Goal: Task Accomplishment & Management: Complete application form

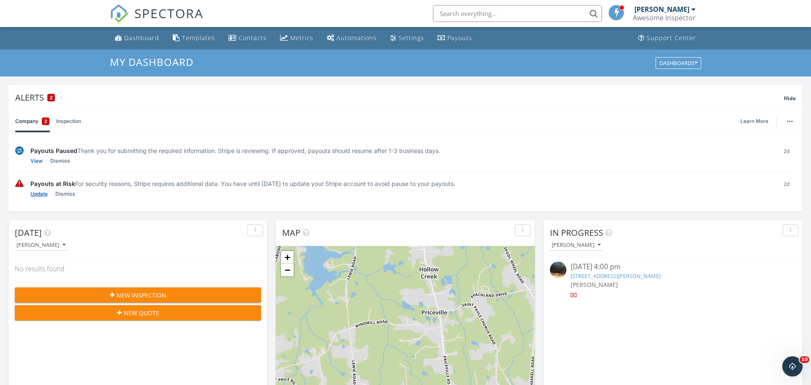
click at [40, 197] on link "Update" at bounding box center [38, 194] width 17 height 8
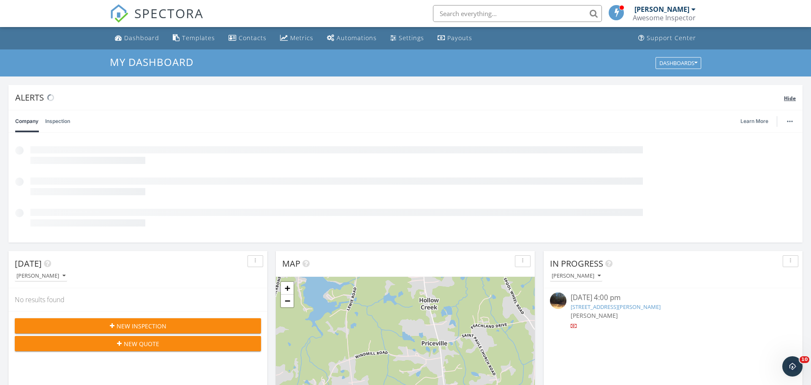
click at [794, 95] on span "Hide" at bounding box center [790, 98] width 12 height 7
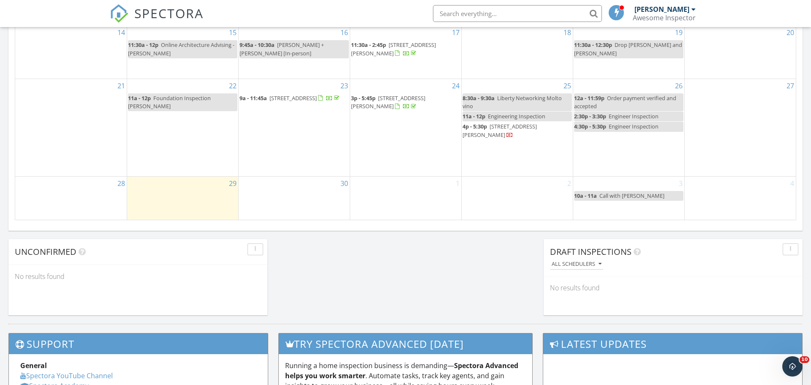
scroll to position [555, 0]
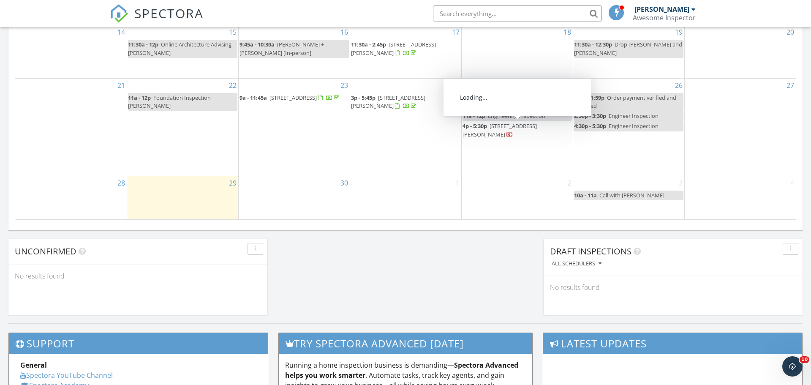
click at [540, 131] on span "4p - 5:30p [STREET_ADDRESS][PERSON_NAME]" at bounding box center [516, 130] width 109 height 16
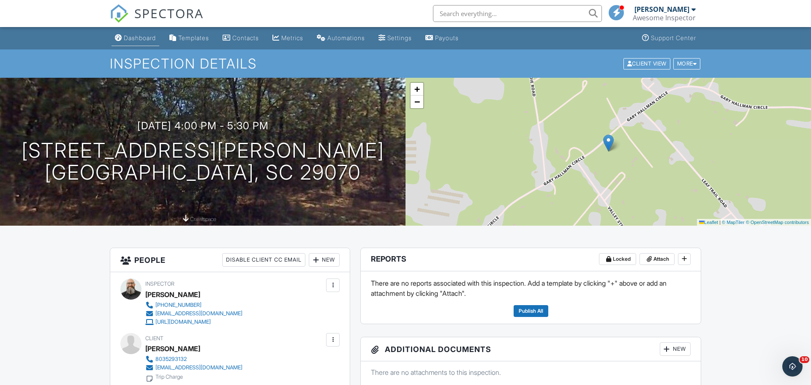
click at [126, 38] on div "Dashboard" at bounding box center [140, 37] width 32 height 7
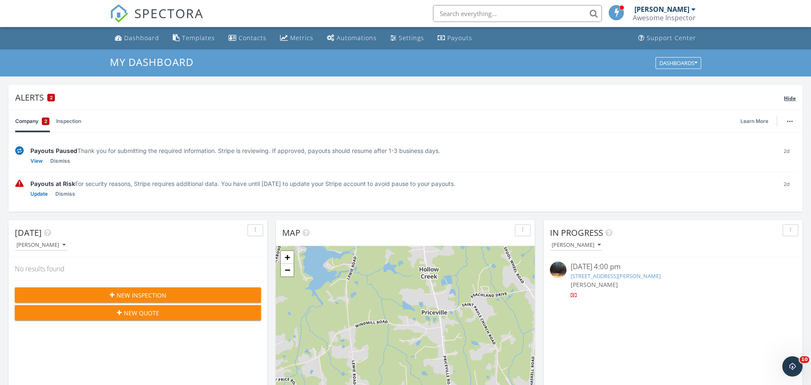
click at [793, 100] on span "Hide" at bounding box center [790, 98] width 12 height 7
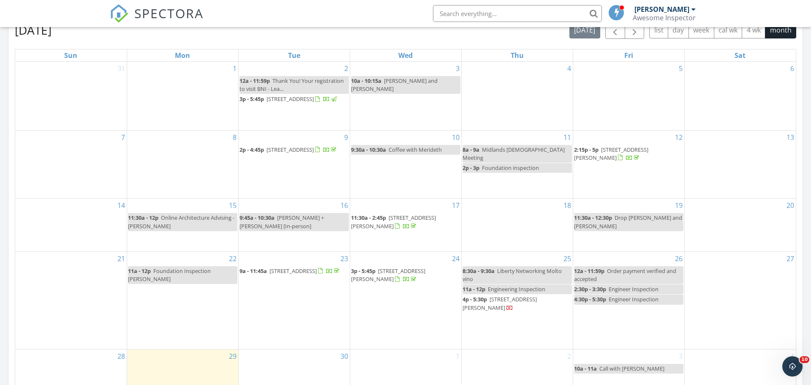
scroll to position [386, 0]
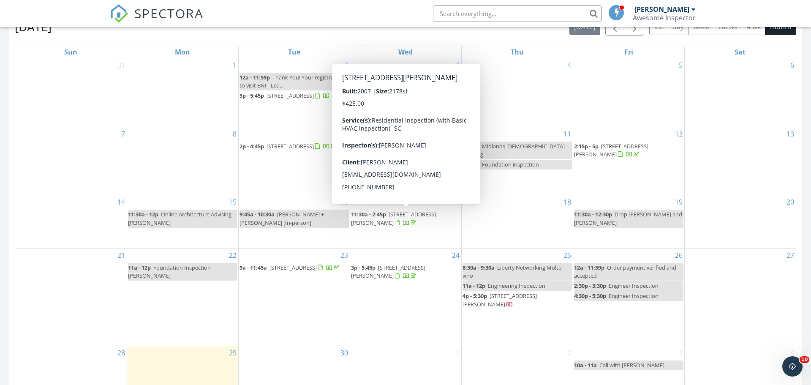
click at [403, 215] on span "[STREET_ADDRESS][PERSON_NAME]" at bounding box center [393, 218] width 85 height 16
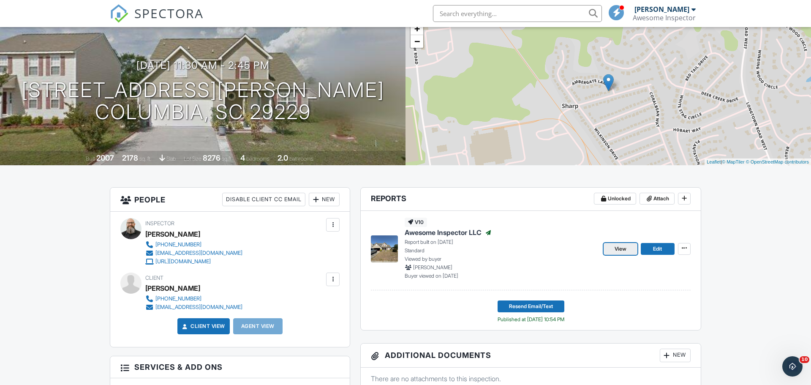
click at [612, 249] on link "View" at bounding box center [621, 249] width 34 height 12
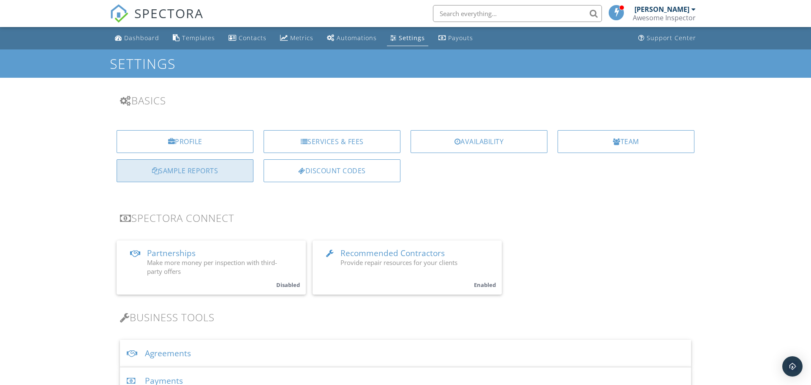
click at [172, 171] on div "Sample Reports" at bounding box center [185, 170] width 137 height 23
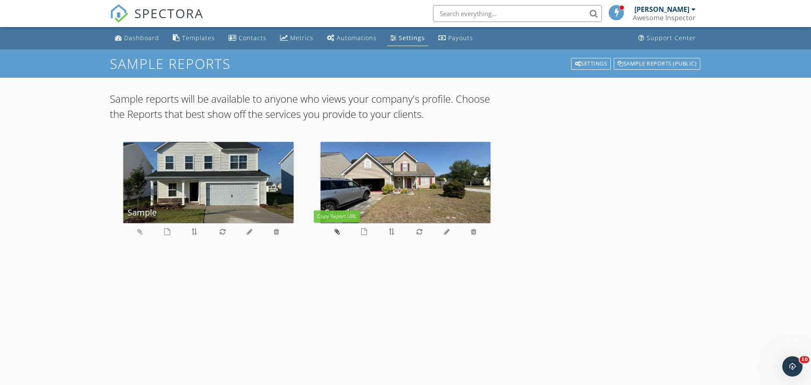
click at [336, 233] on icon at bounding box center [337, 231] width 5 height 7
click at [131, 44] on link "Dashboard" at bounding box center [137, 38] width 51 height 16
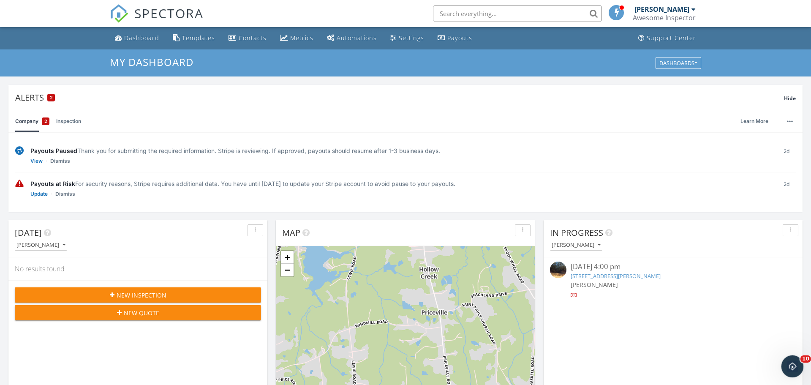
click at [789, 367] on icon "Open Intercom Messenger" at bounding box center [791, 365] width 14 height 14
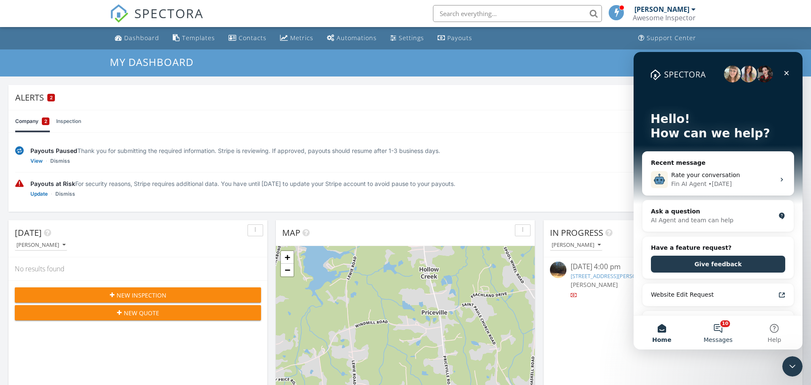
click at [721, 330] on button "10 Messages" at bounding box center [718, 333] width 56 height 34
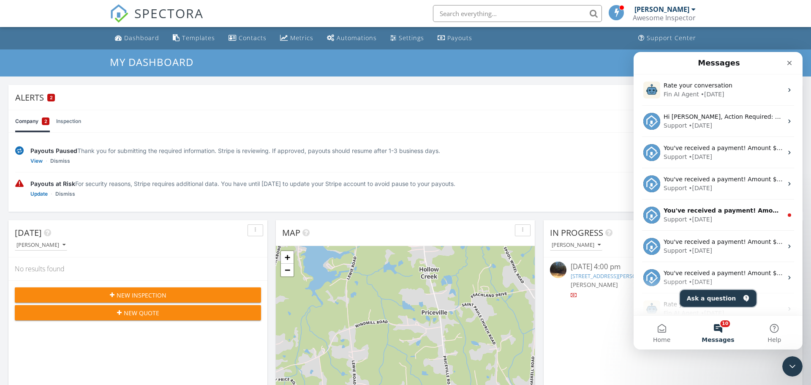
click at [711, 301] on button "Ask a question" at bounding box center [718, 298] width 76 height 17
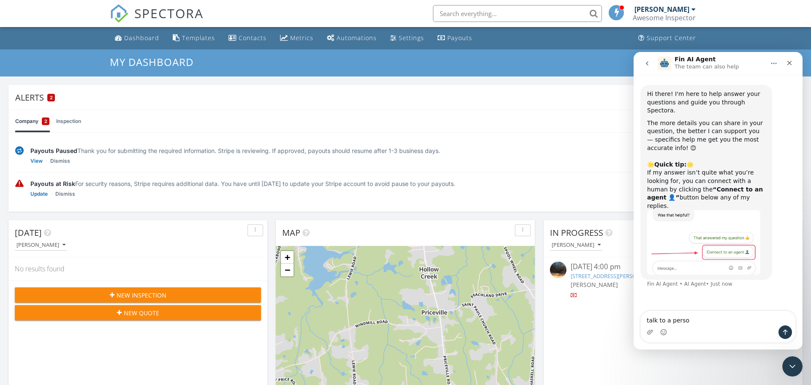
type textarea "talk to a person"
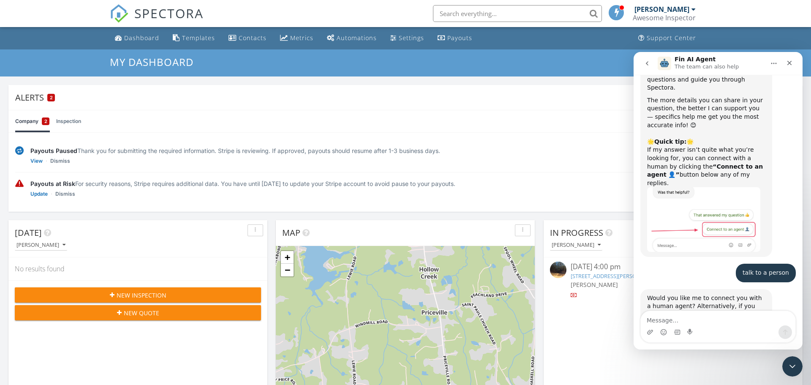
scroll to position [45, 0]
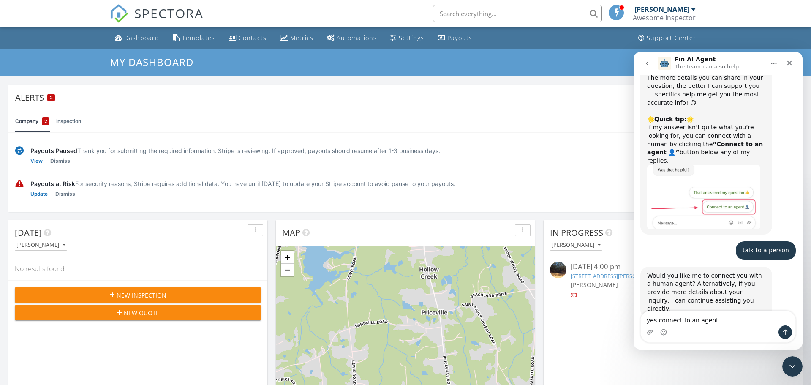
type textarea "yes connect to an agent"
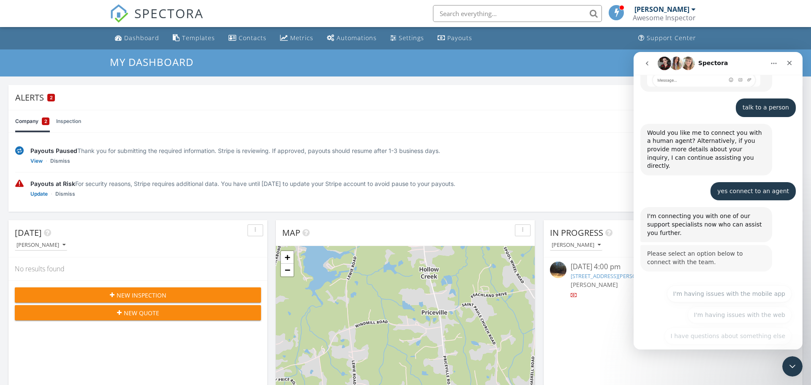
scroll to position [188, 0]
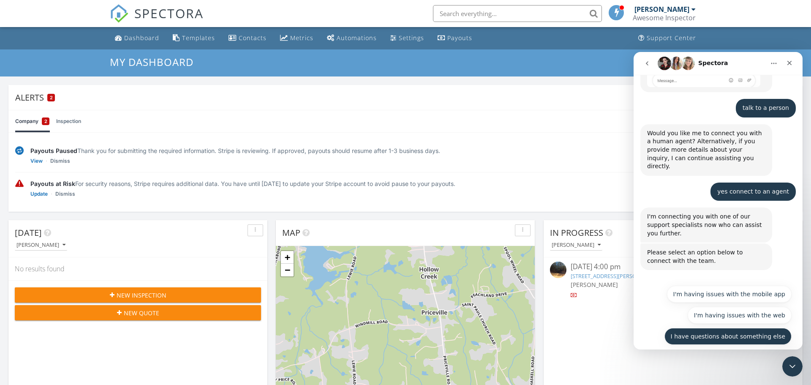
click at [720, 328] on button "I have questions about something else" at bounding box center [727, 336] width 127 height 17
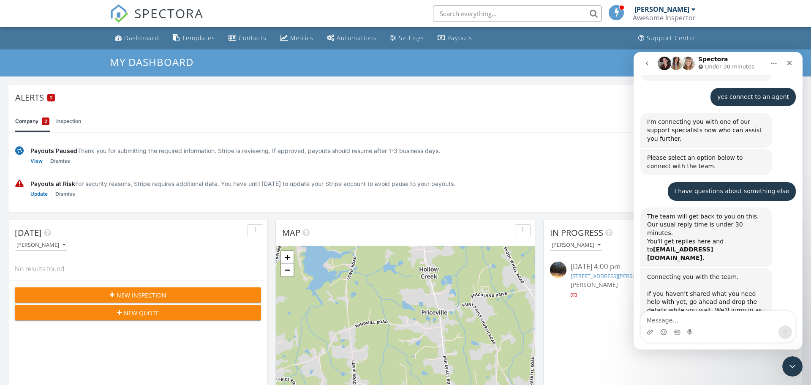
scroll to position [283, 0]
type textarea "I have 2 issues:"
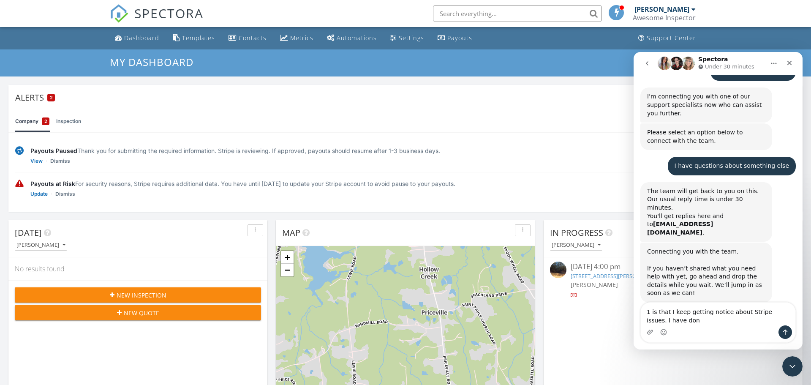
scroll to position [316, 0]
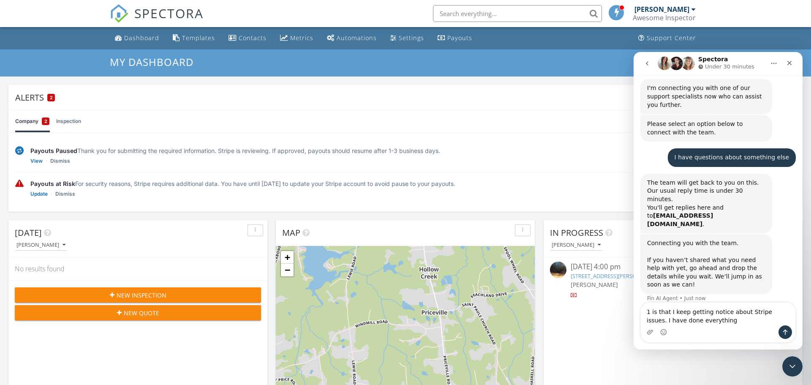
type textarea "1 is that I keep getting notice about Stripe issues. I have done everything"
click at [571, 139] on div "Payouts Paused Thank you for submitting the required information. Stripe is rev…" at bounding box center [405, 172] width 794 height 79
click at [792, 367] on icon "Close Intercom Messenger" at bounding box center [791, 365] width 10 height 10
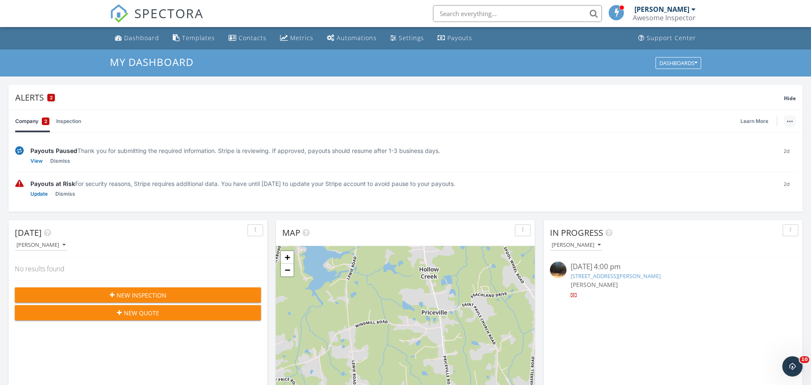
click at [789, 122] on button "button" at bounding box center [790, 121] width 12 height 12
click at [587, 175] on div "Payouts at Risk For security reasons, Stripe requires additional data. You have…" at bounding box center [405, 188] width 781 height 33
click at [61, 125] on link "Inspection" at bounding box center [68, 121] width 25 height 22
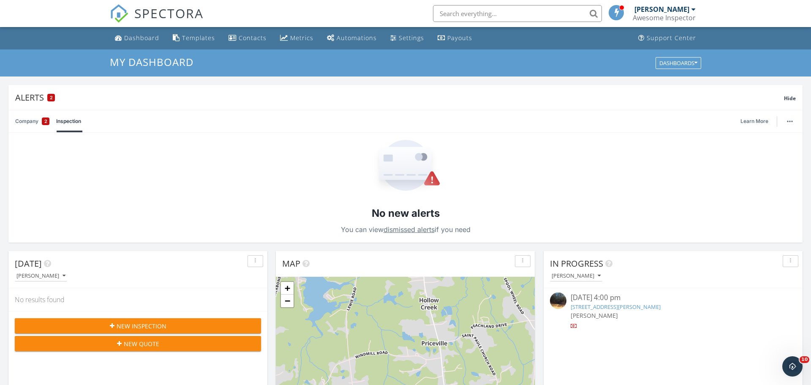
click at [37, 123] on link "Company 2" at bounding box center [32, 121] width 34 height 22
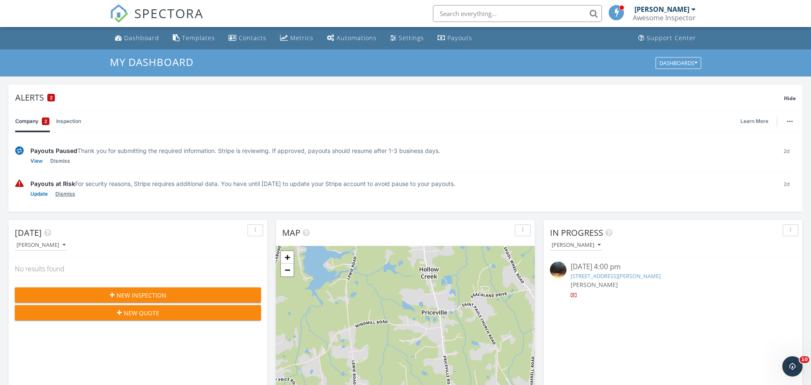
click at [69, 195] on link "Dismiss" at bounding box center [65, 194] width 20 height 8
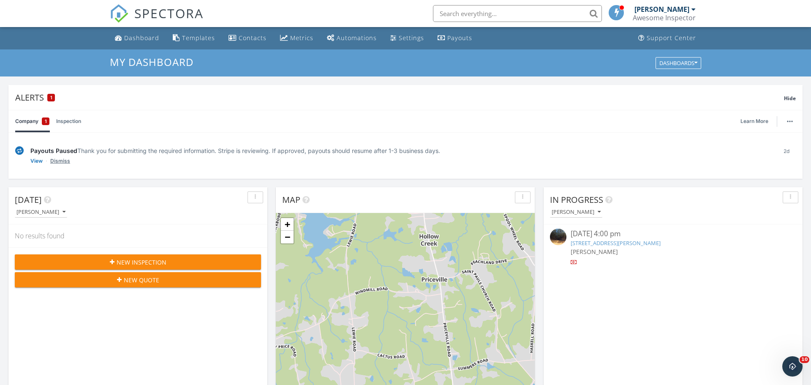
click at [62, 163] on link "Dismiss" at bounding box center [60, 161] width 20 height 8
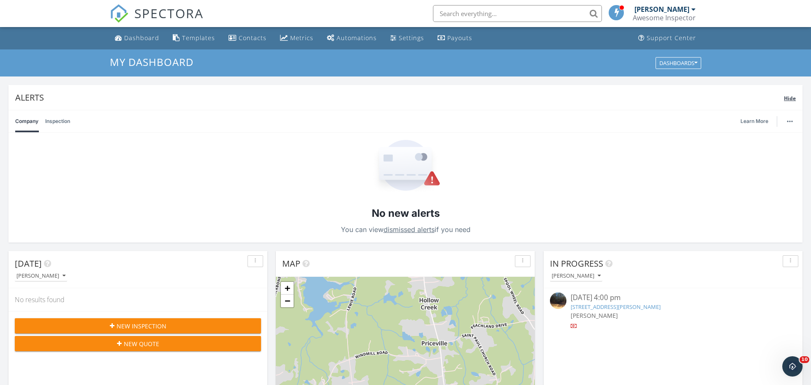
click at [786, 96] on span "Hide" at bounding box center [790, 98] width 12 height 7
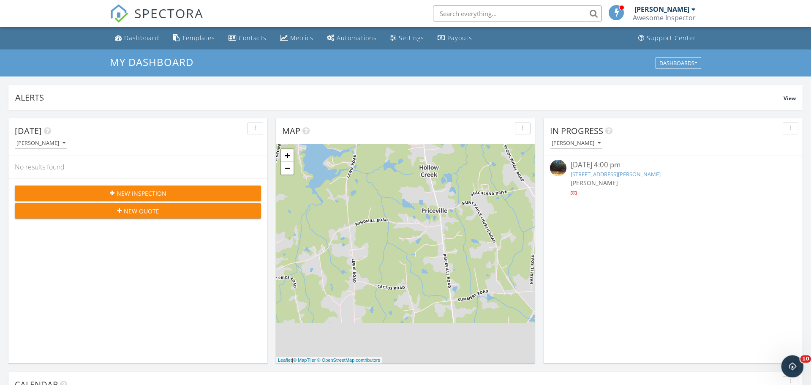
click at [792, 362] on icon "Open Intercom Messenger" at bounding box center [791, 365] width 14 height 14
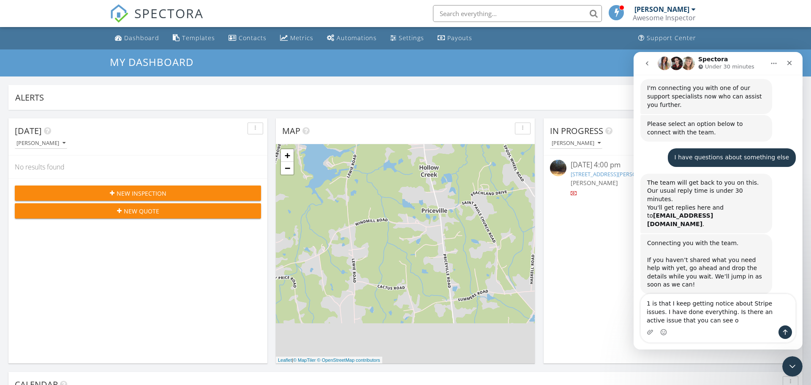
scroll to position [324, 0]
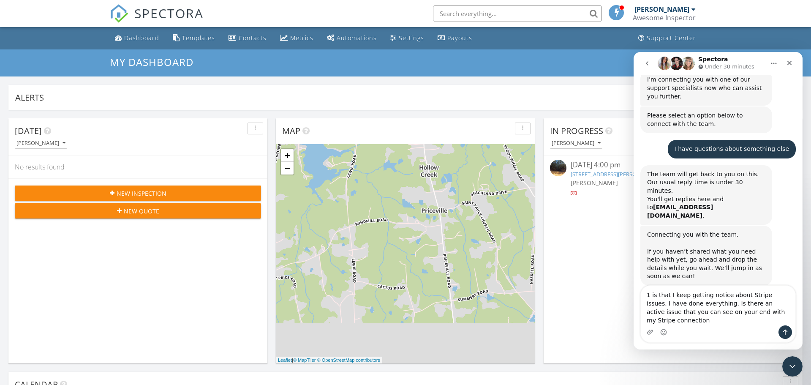
type textarea "1 is that I keep getting notice about Stripe issues. I have done everything. Is…"
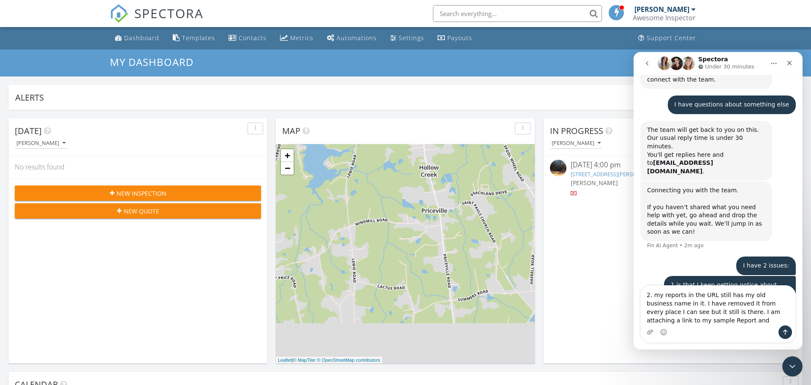
scroll to position [377, 0]
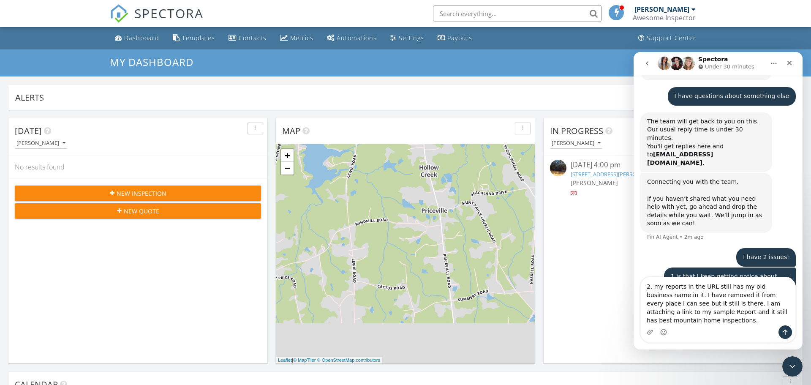
type textarea "2. my reports in the URL still has my old business name in it. I have removed i…"
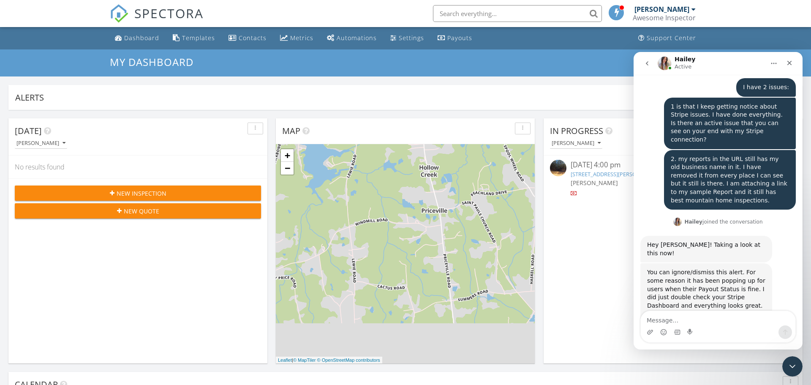
scroll to position [538, 0]
type textarea "ok so its all done?"
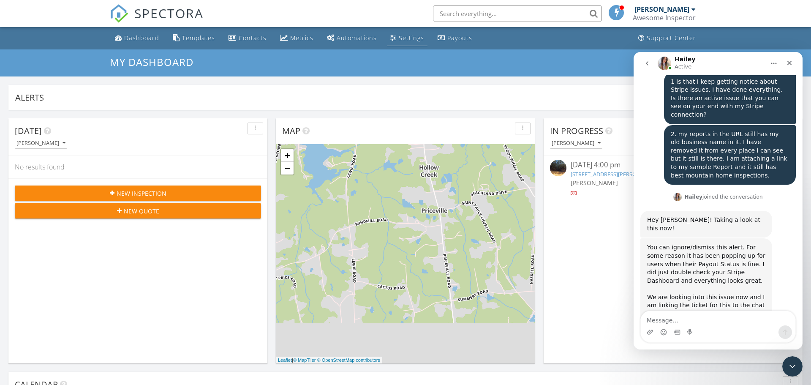
click at [405, 37] on div "Settings" at bounding box center [411, 38] width 25 height 8
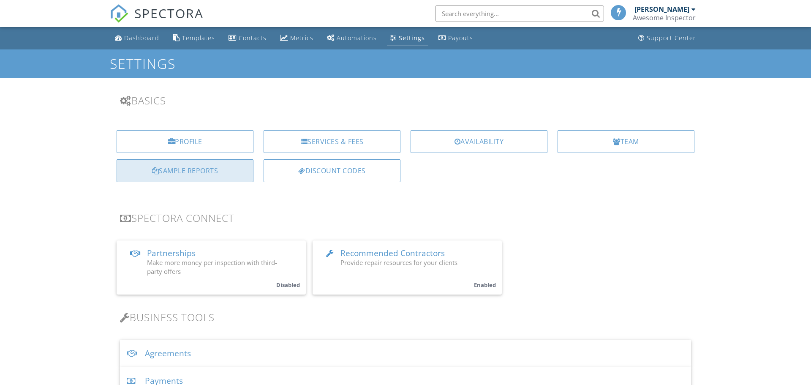
click at [192, 173] on div "Sample Reports" at bounding box center [185, 170] width 137 height 23
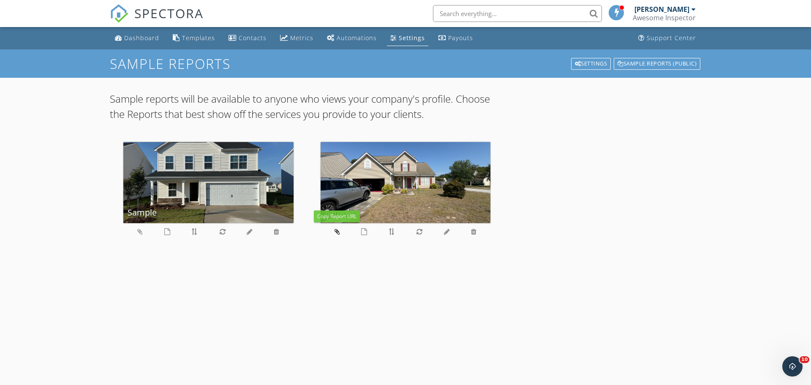
click at [336, 234] on icon at bounding box center [337, 231] width 5 height 7
click at [792, 362] on icon "Open Intercom Messenger" at bounding box center [791, 365] width 14 height 14
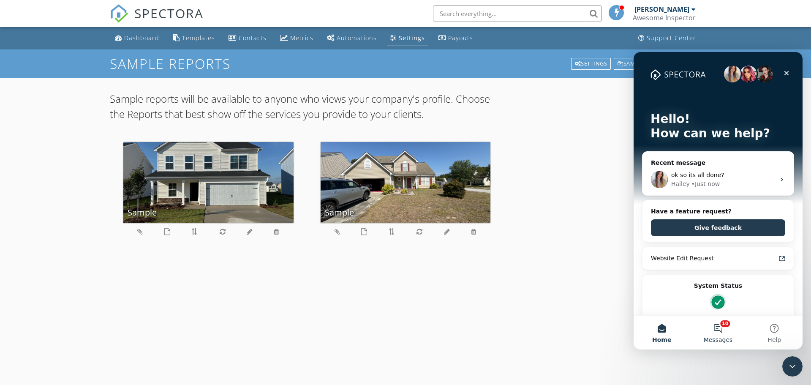
click at [722, 334] on button "10 Messages" at bounding box center [718, 333] width 56 height 34
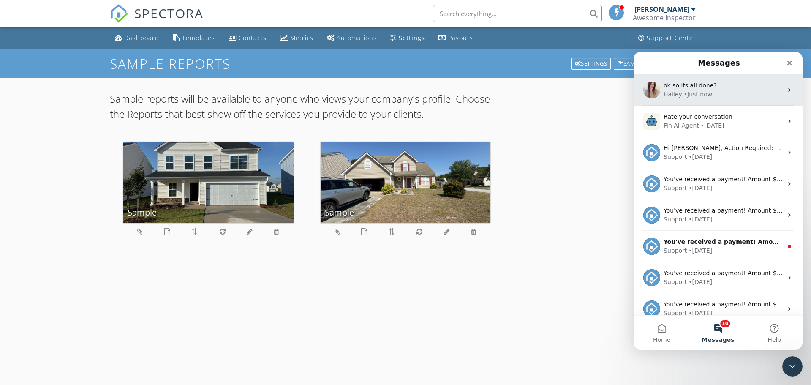
click at [695, 94] on div "• Just now" at bounding box center [698, 94] width 28 height 9
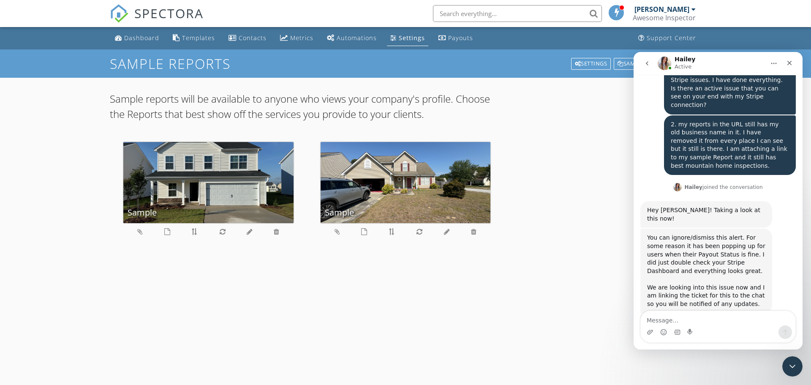
scroll to position [605, 0]
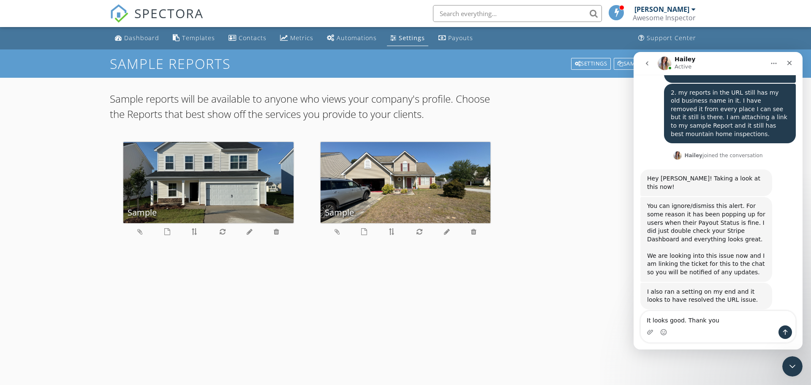
type textarea "It looks good. Thank you!"
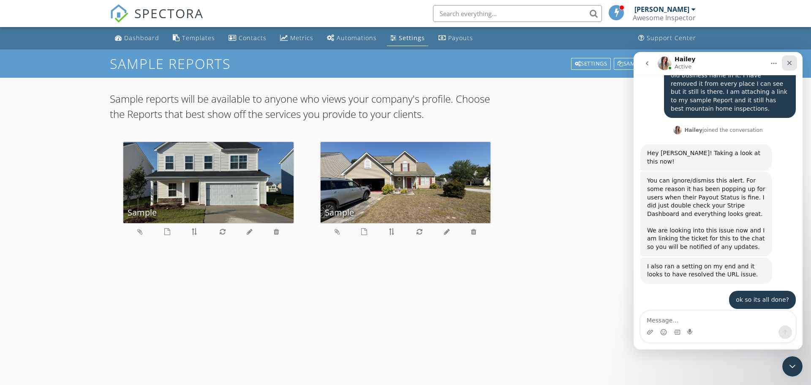
click at [791, 63] on icon "Close" at bounding box center [789, 63] width 7 height 7
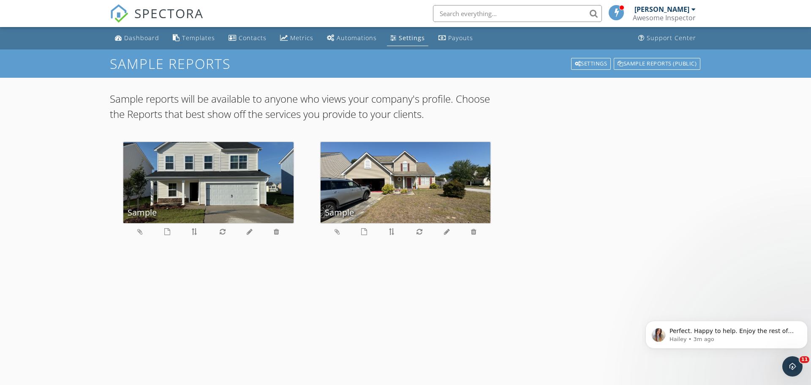
scroll to position [0, 0]
click at [143, 37] on div "Dashboard" at bounding box center [141, 38] width 35 height 8
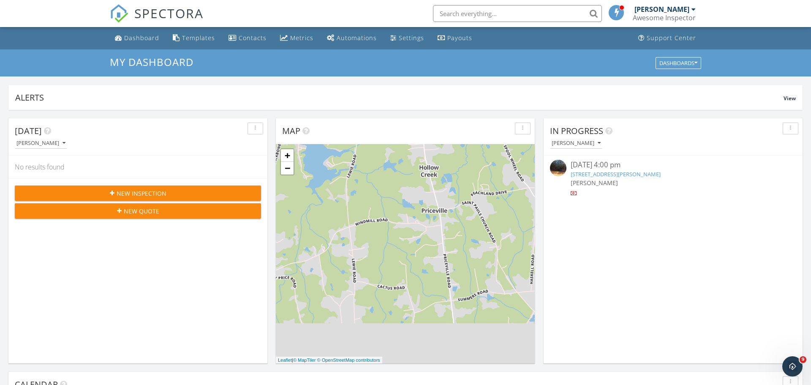
click at [152, 192] on span "New Inspection" at bounding box center [142, 193] width 50 height 9
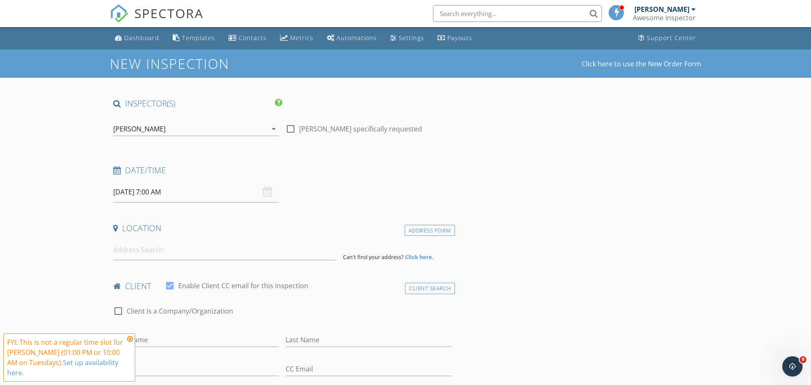
click at [148, 194] on input "[DATE] 7:00 AM" at bounding box center [196, 192] width 166 height 21
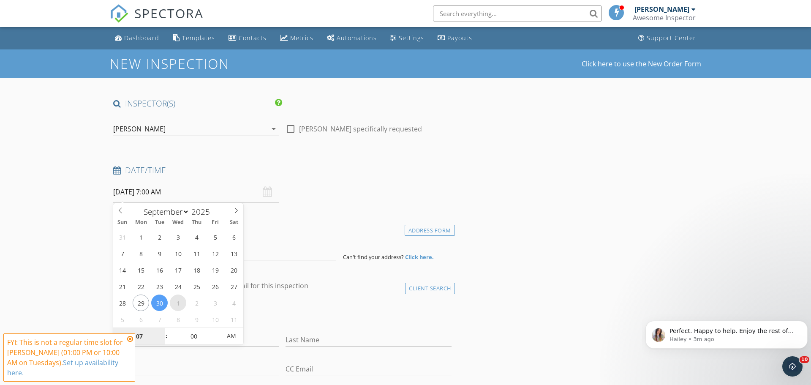
select select "9"
type input "[DATE] 7:00 AM"
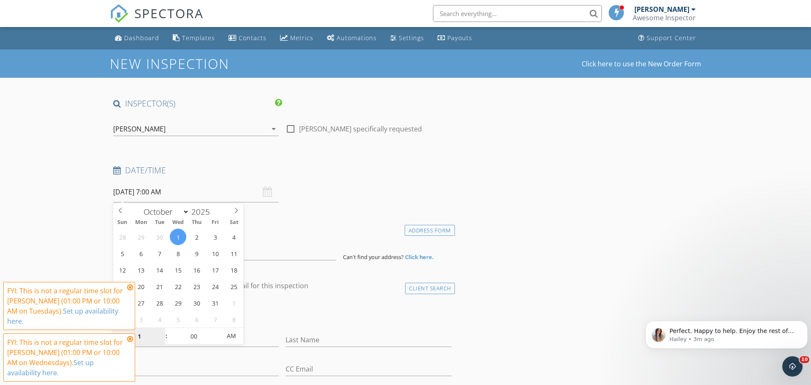
type input "10"
click at [130, 291] on icon at bounding box center [130, 287] width 6 height 7
type input "[DATE] 10:00 AM"
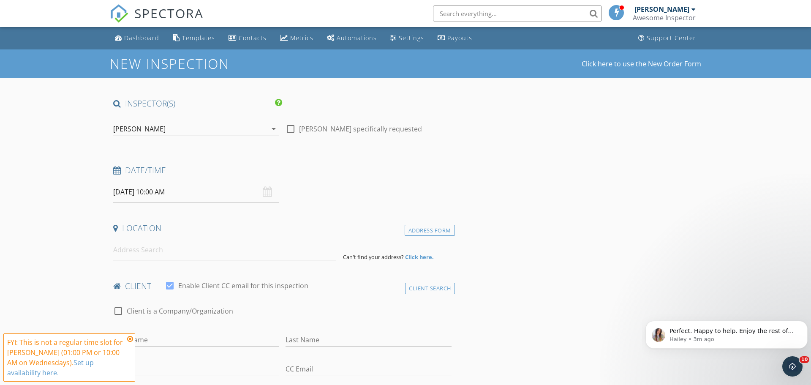
click at [130, 340] on icon at bounding box center [130, 338] width 6 height 7
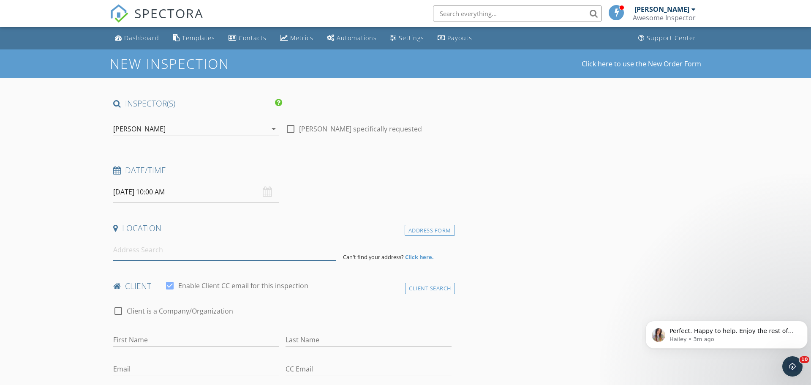
click at [149, 251] on input at bounding box center [224, 249] width 223 height 21
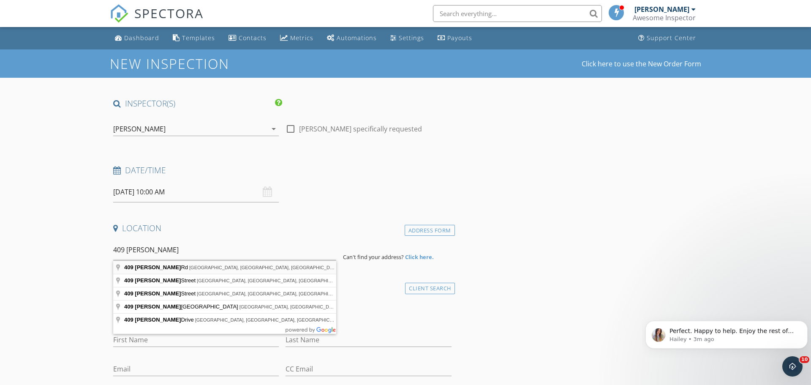
type input "[STREET_ADDRESS][PERSON_NAME]"
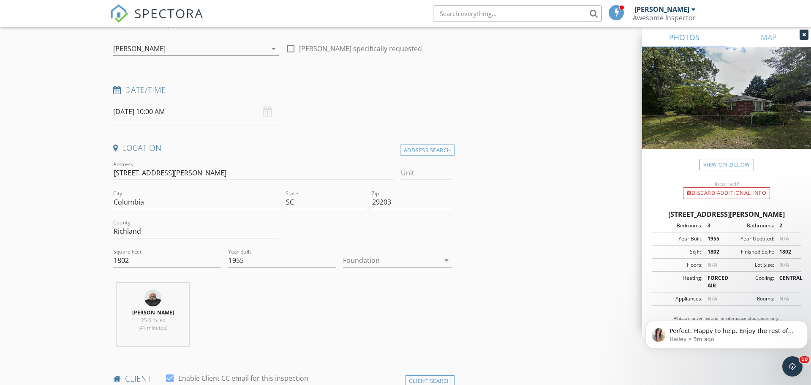
scroll to position [82, 0]
click at [377, 257] on div at bounding box center [391, 259] width 96 height 14
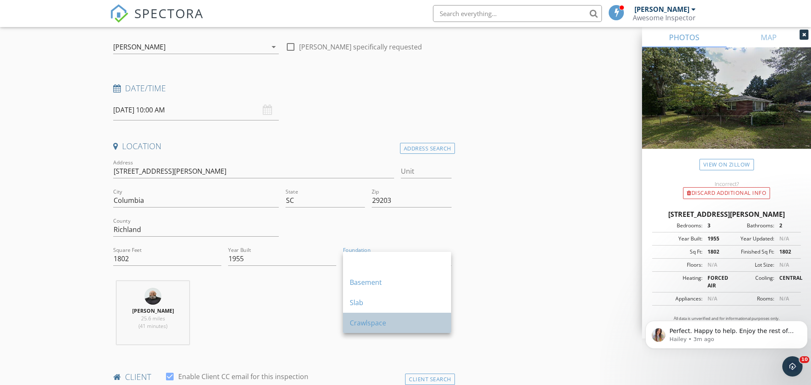
click at [364, 318] on div "Crawlspace" at bounding box center [397, 323] width 95 height 10
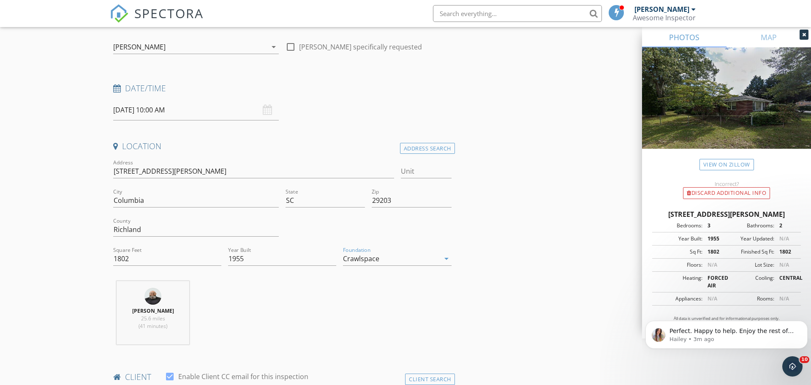
scroll to position [318, 0]
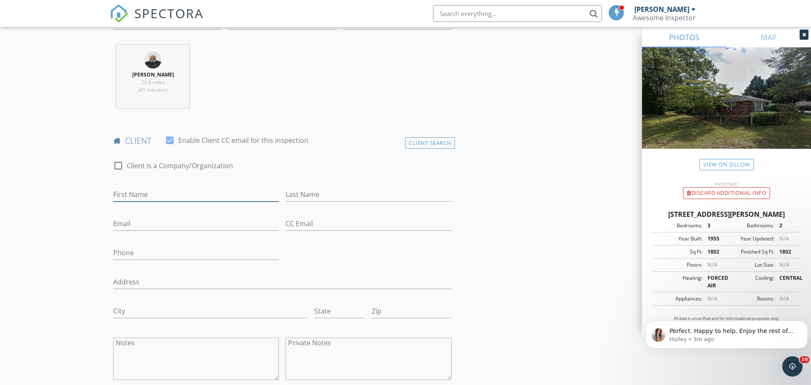
click at [174, 196] on input "First Name" at bounding box center [196, 195] width 166 height 14
type input "[PERSON_NAME]"
type input "S"
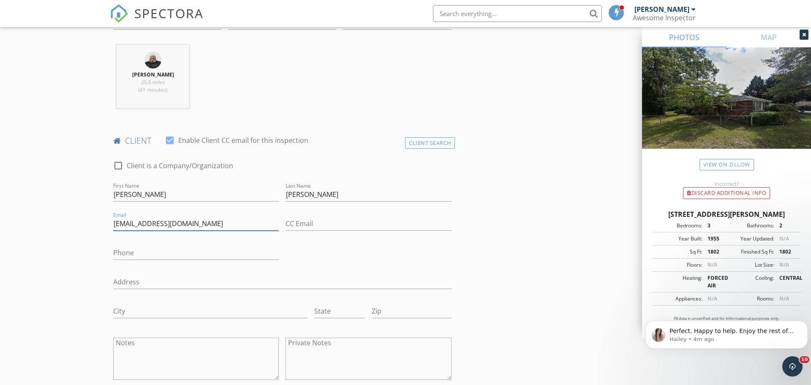
type input "[EMAIL_ADDRESS][DOMAIN_NAME]"
click at [145, 256] on input "Phone" at bounding box center [196, 253] width 166 height 14
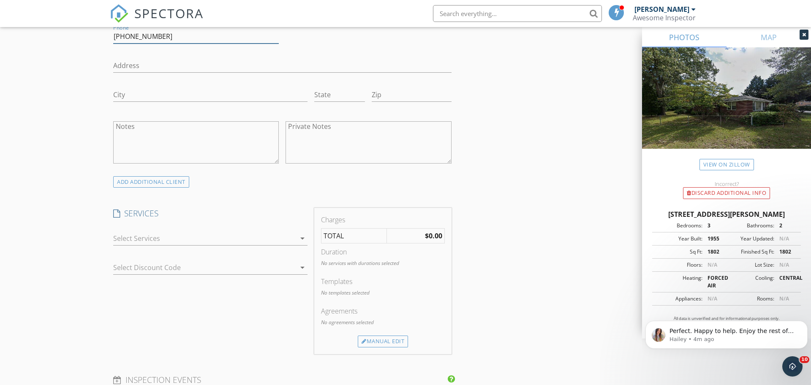
scroll to position [565, 0]
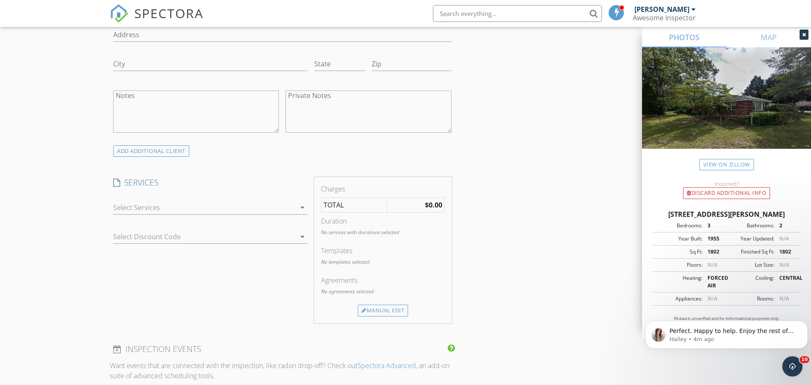
type input "[PHONE_NUMBER]"
click at [179, 189] on div "SERVICES arrow_drop_down Select Discount Code arrow_drop_down" at bounding box center [210, 250] width 201 height 146
click at [169, 212] on div at bounding box center [204, 208] width 182 height 14
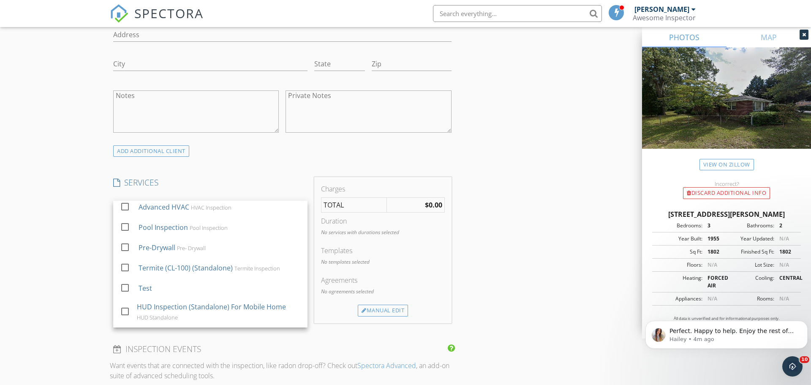
scroll to position [280, 0]
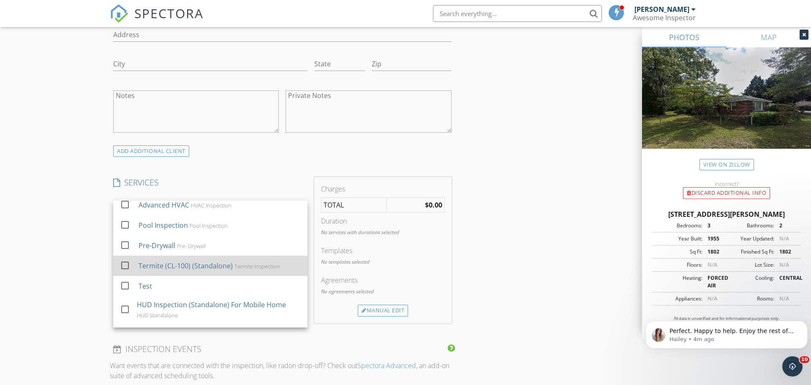
click at [180, 261] on div "Termite (CL-100) (Standalone)" at bounding box center [186, 266] width 94 height 10
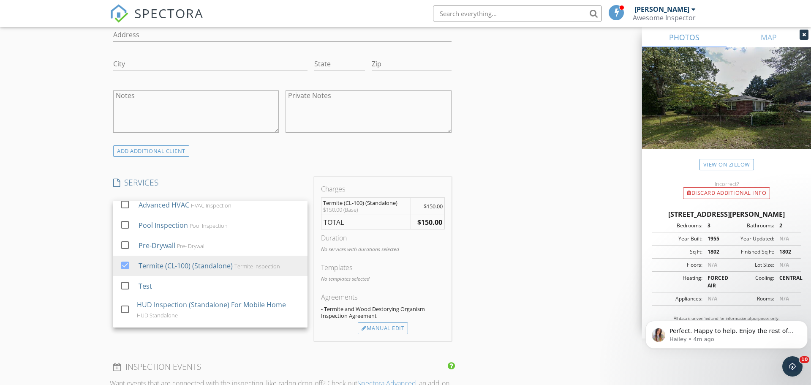
click at [72, 232] on div "New Inspection Click here to use the New Order Form INSPECTOR(S) check_box Jon …" at bounding box center [405, 259] width 811 height 1551
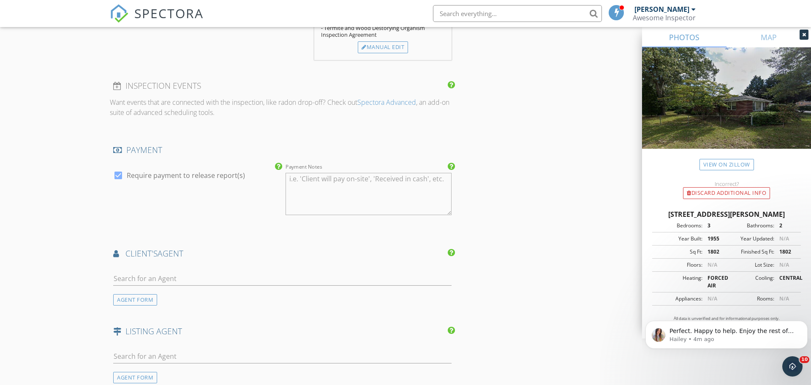
scroll to position [922, 0]
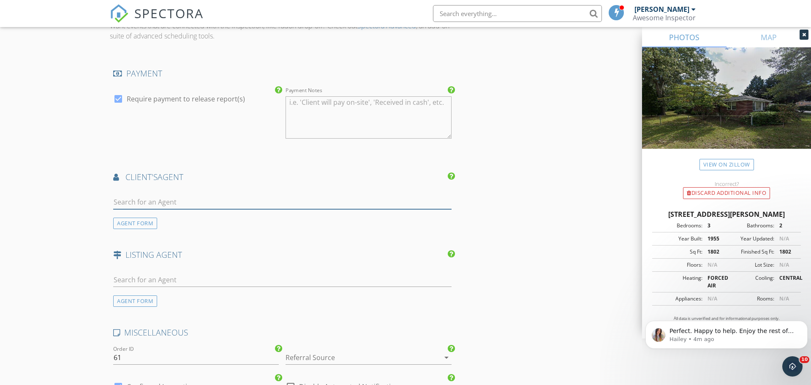
click at [153, 205] on input "text" at bounding box center [282, 202] width 338 height 14
type input "Nima"
click at [169, 217] on div "[PERSON_NAME]" at bounding box center [163, 217] width 52 height 10
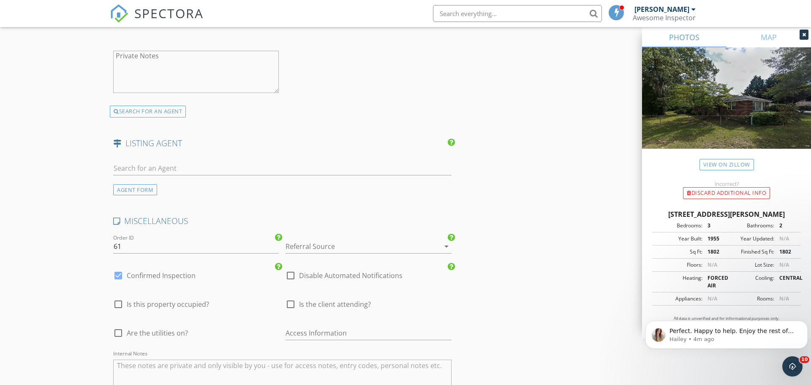
scroll to position [1231, 0]
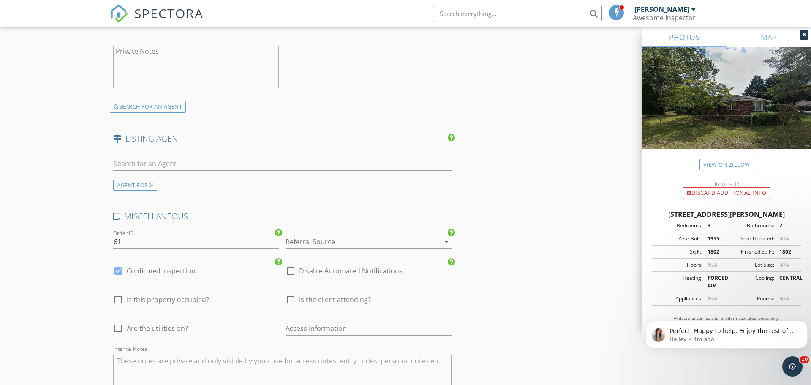
click at [301, 242] on div at bounding box center [357, 242] width 142 height 14
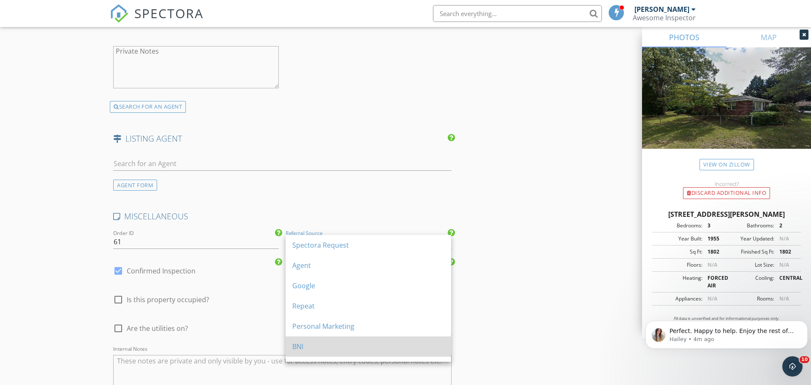
click at [306, 341] on div "BNI" at bounding box center [368, 346] width 152 height 10
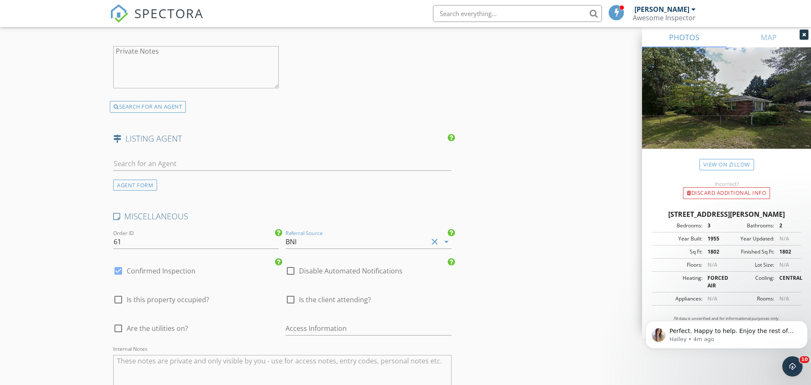
click at [119, 330] on div at bounding box center [118, 328] width 14 height 14
checkbox input "true"
click at [288, 302] on div at bounding box center [290, 299] width 14 height 14
checkbox input "true"
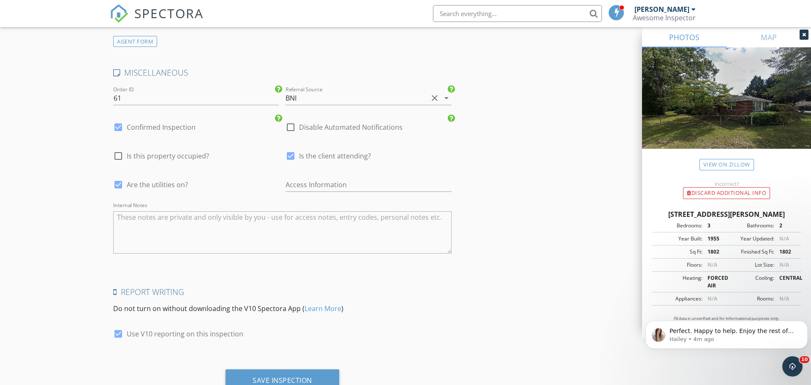
scroll to position [1408, 0]
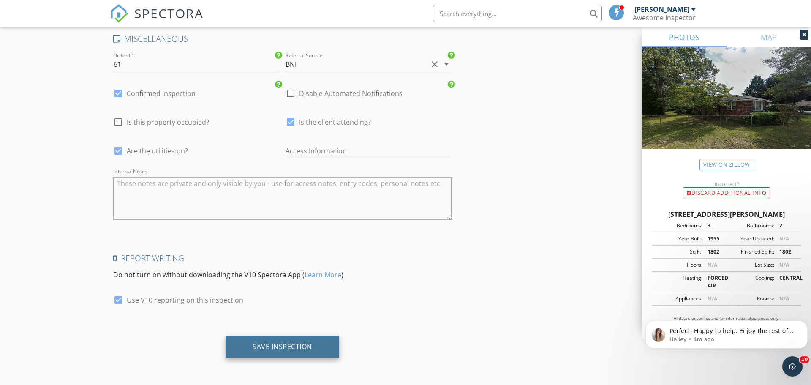
click at [306, 351] on div "Save Inspection" at bounding box center [283, 346] width 114 height 23
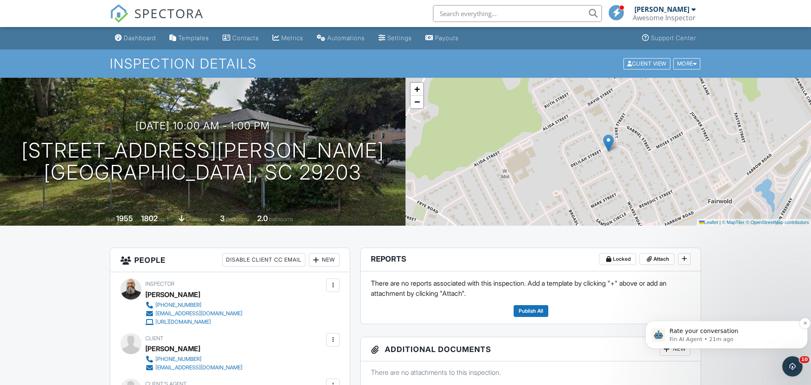
click at [748, 340] on p "Fin AI Agent • 21m ago" at bounding box center [733, 339] width 128 height 8
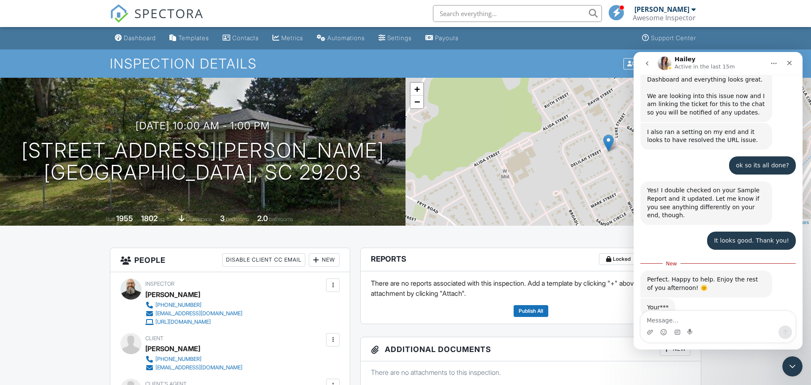
scroll to position [764, 0]
click at [741, 384] on div "Amazing" at bounding box center [739, 391] width 24 height 5
click at [736, 373] on span "Amazing" at bounding box center [739, 380] width 15 height 15
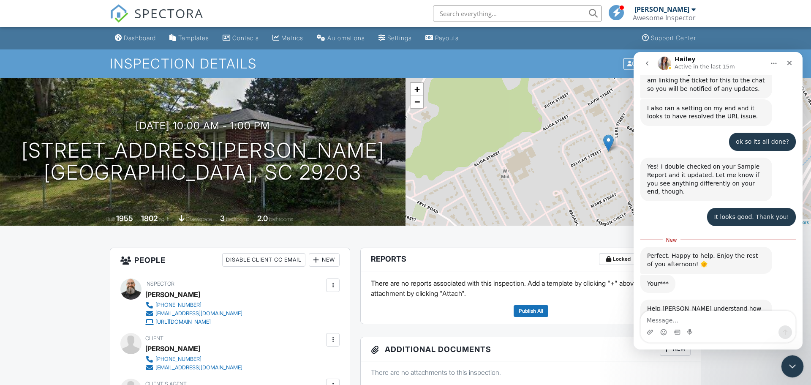
click at [792, 367] on icon "Close Intercom Messenger" at bounding box center [791, 365] width 10 height 10
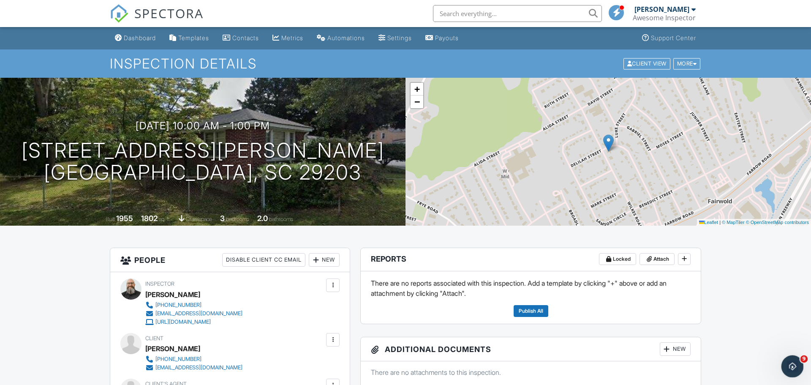
scroll to position [773, 0]
click at [792, 367] on icon "Open Intercom Messenger" at bounding box center [791, 365] width 14 height 14
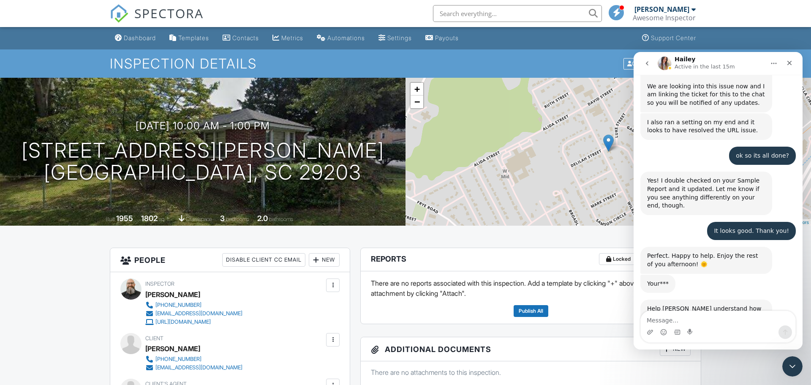
click at [745, 380] on div "Submit" at bounding box center [743, 388] width 17 height 17
